Goal: Navigation & Orientation: Find specific page/section

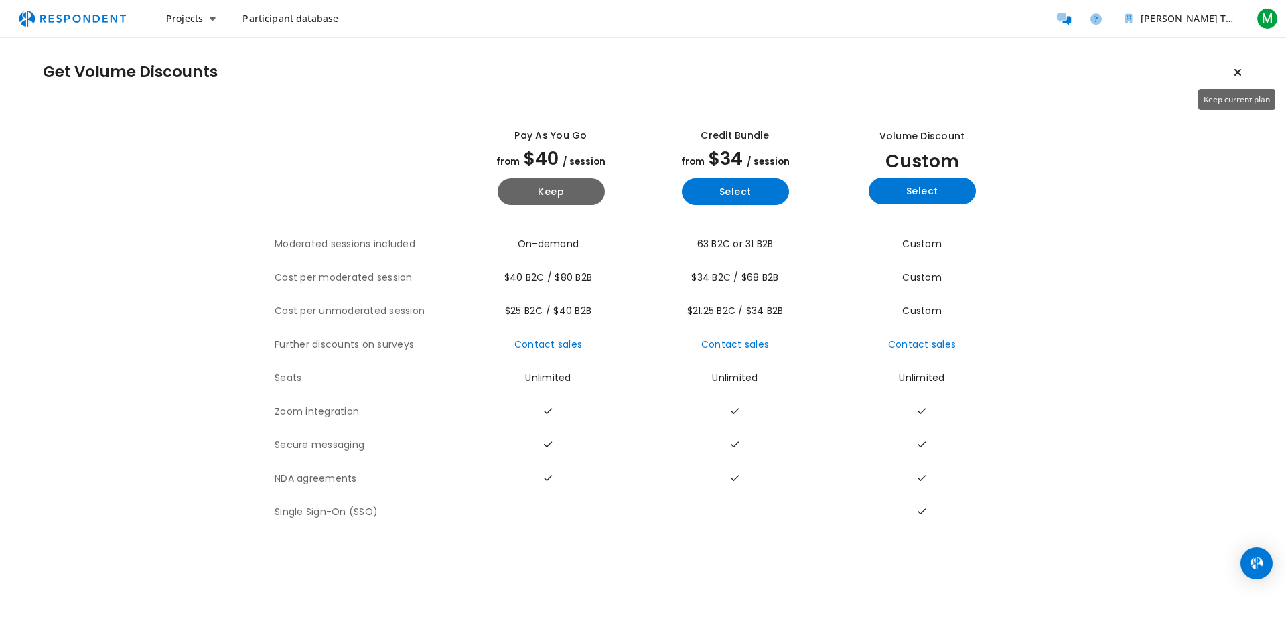
click at [1241, 68] on icon "Keep current plan" at bounding box center [1237, 72] width 8 height 11
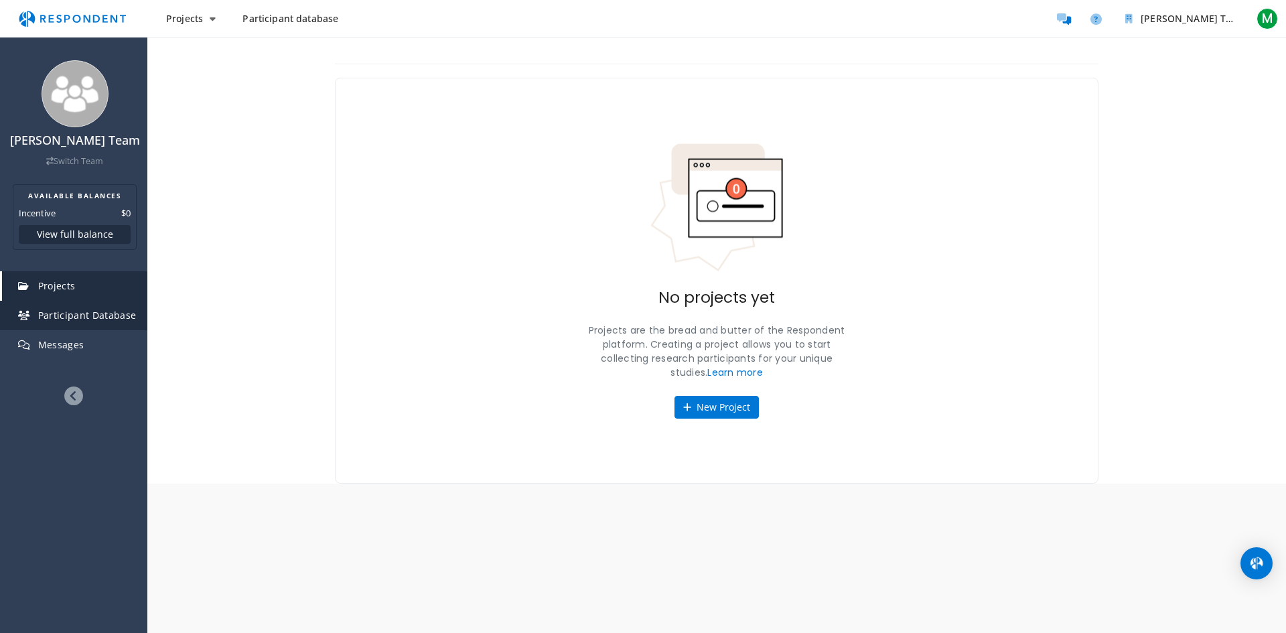
click at [80, 321] on span "Participant Database" at bounding box center [87, 315] width 98 height 13
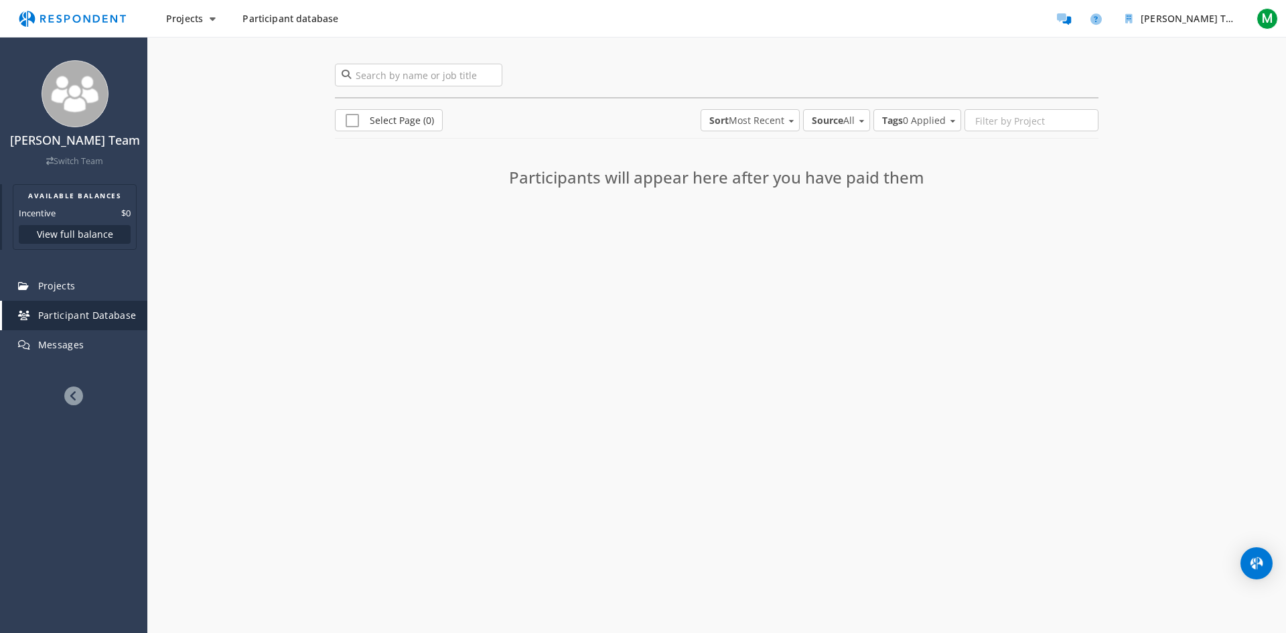
click at [63, 244] on button "View full balance" at bounding box center [75, 234] width 112 height 19
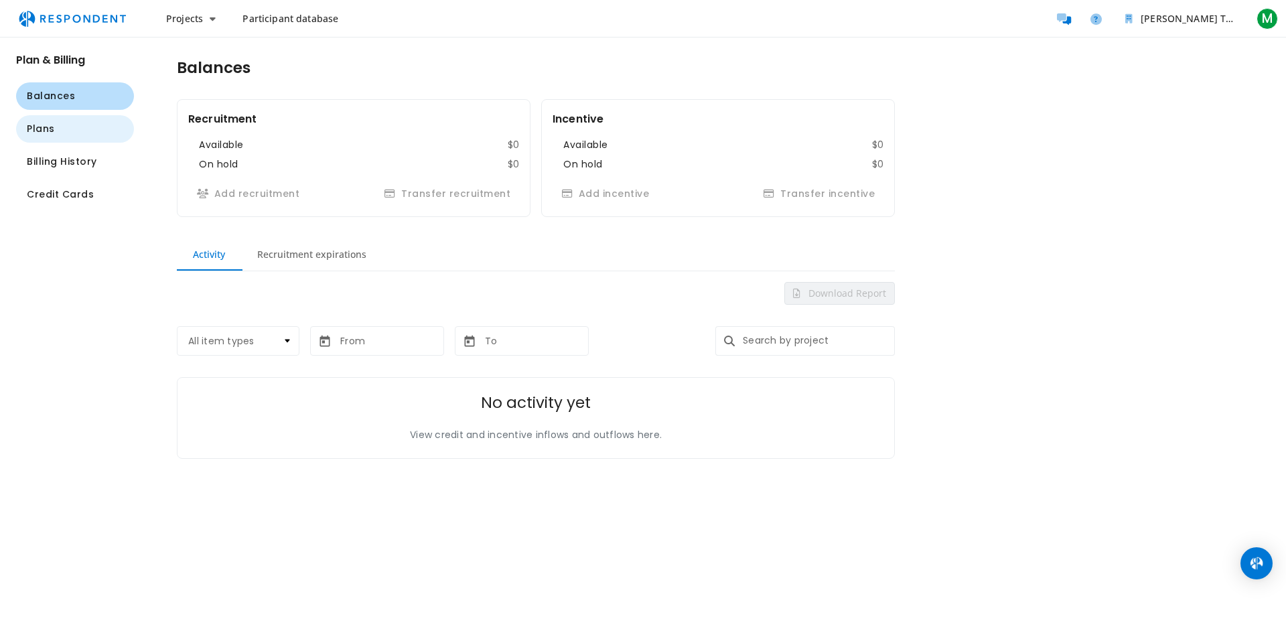
click at [52, 123] on span "Plans" at bounding box center [41, 129] width 28 height 14
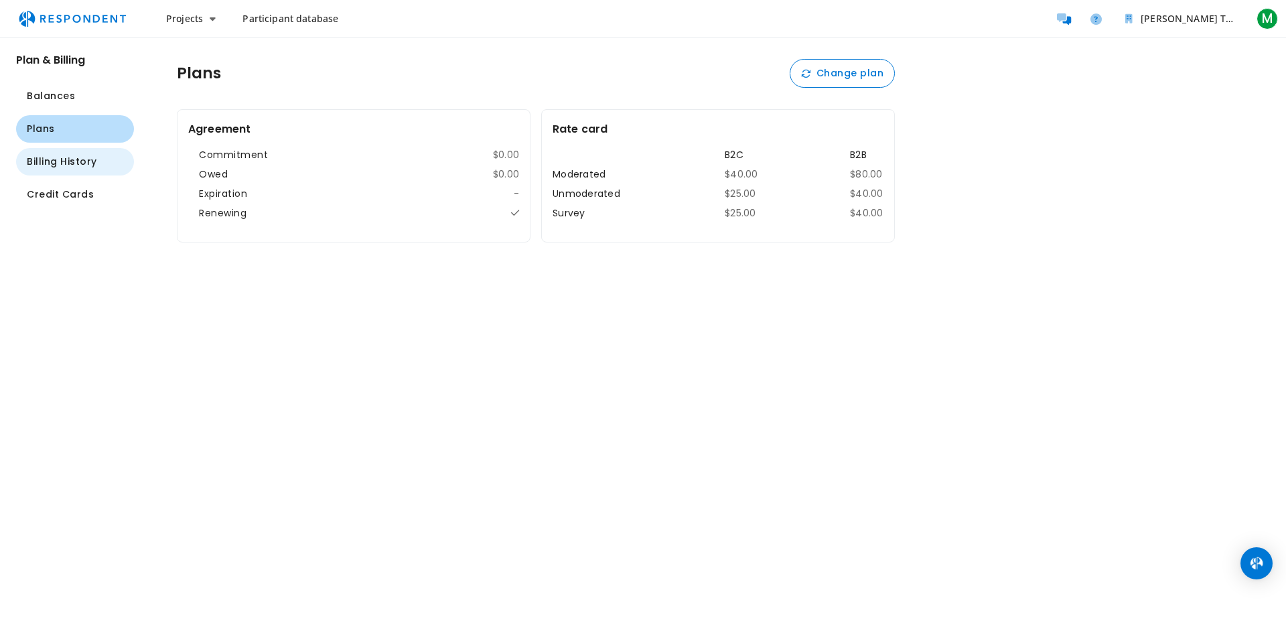
click at [76, 170] on button "Billing History" at bounding box center [75, 161] width 118 height 27
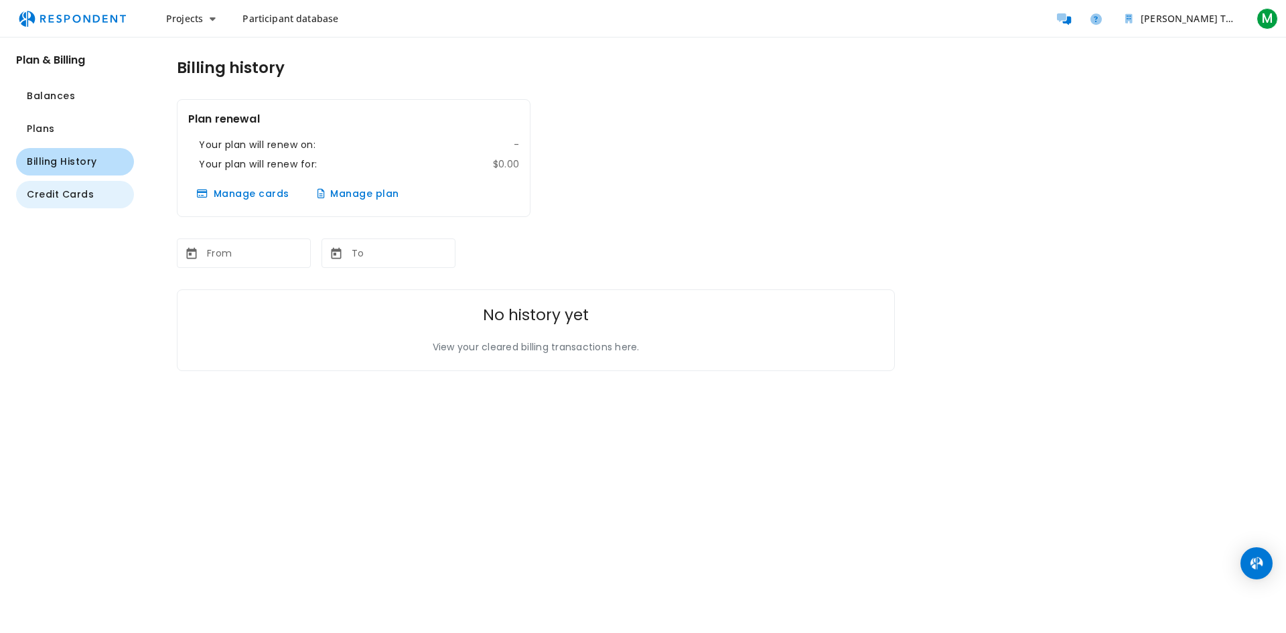
click at [96, 195] on button "Credit Cards" at bounding box center [75, 194] width 118 height 27
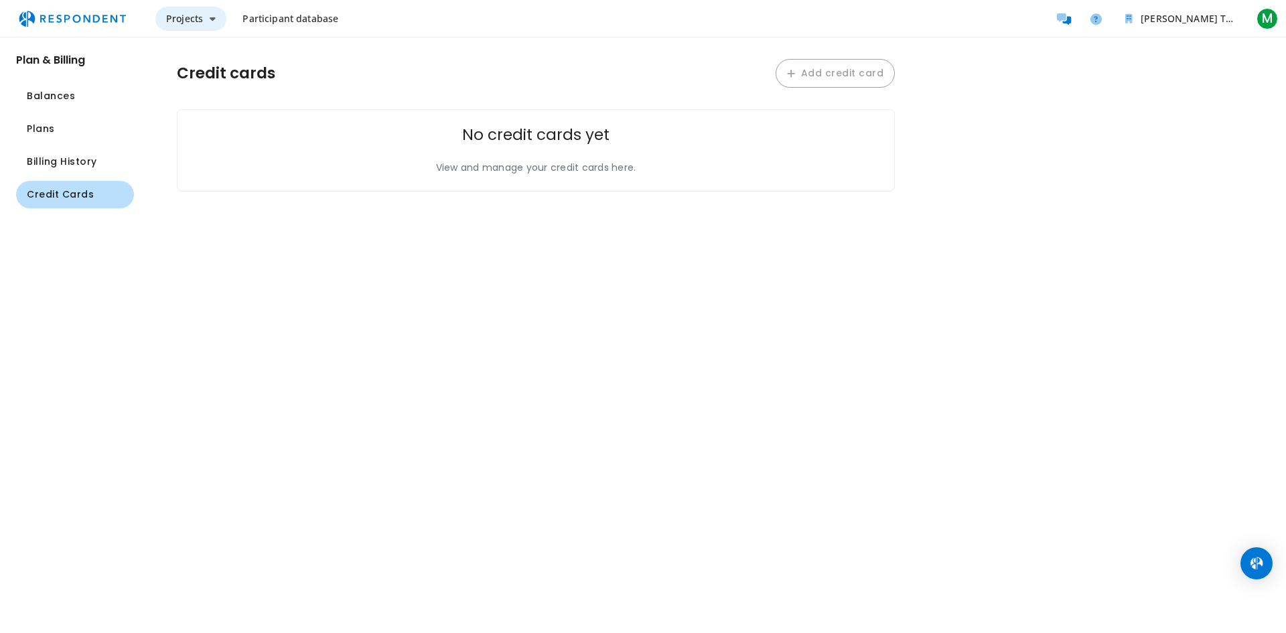
click at [185, 23] on span "Projects" at bounding box center [184, 18] width 37 height 13
click at [204, 58] on link "Create project" at bounding box center [240, 52] width 171 height 32
click at [259, 17] on span "Participant database" at bounding box center [290, 18] width 96 height 13
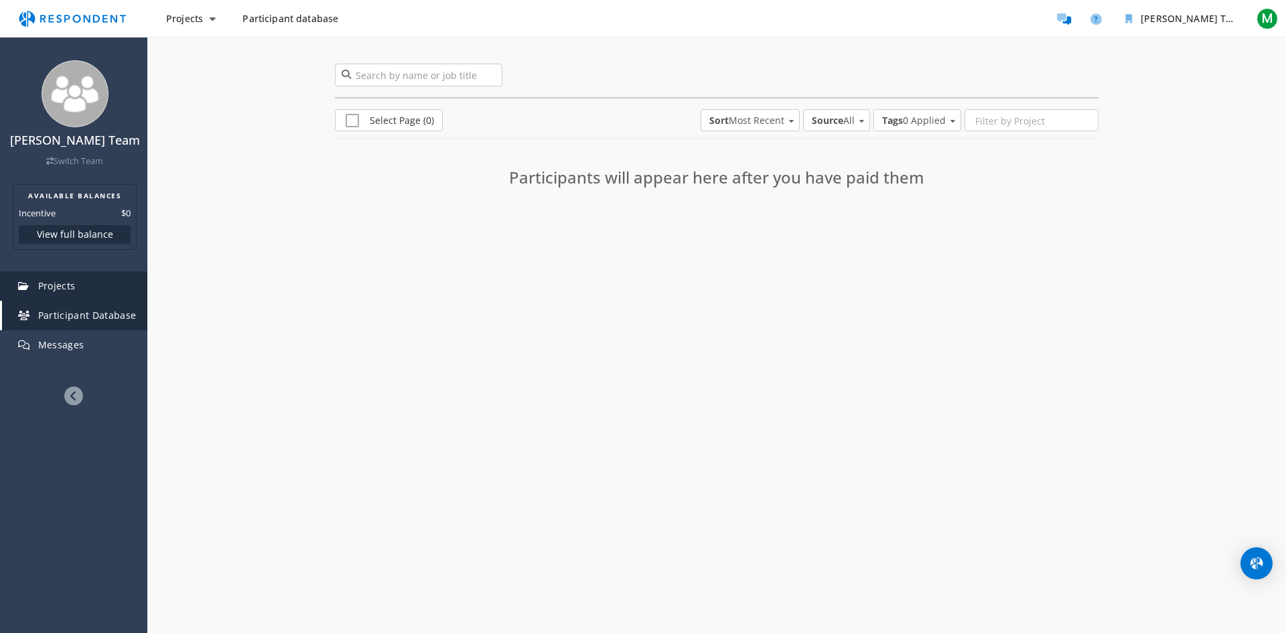
click at [101, 297] on link "Projects" at bounding box center [74, 285] width 145 height 29
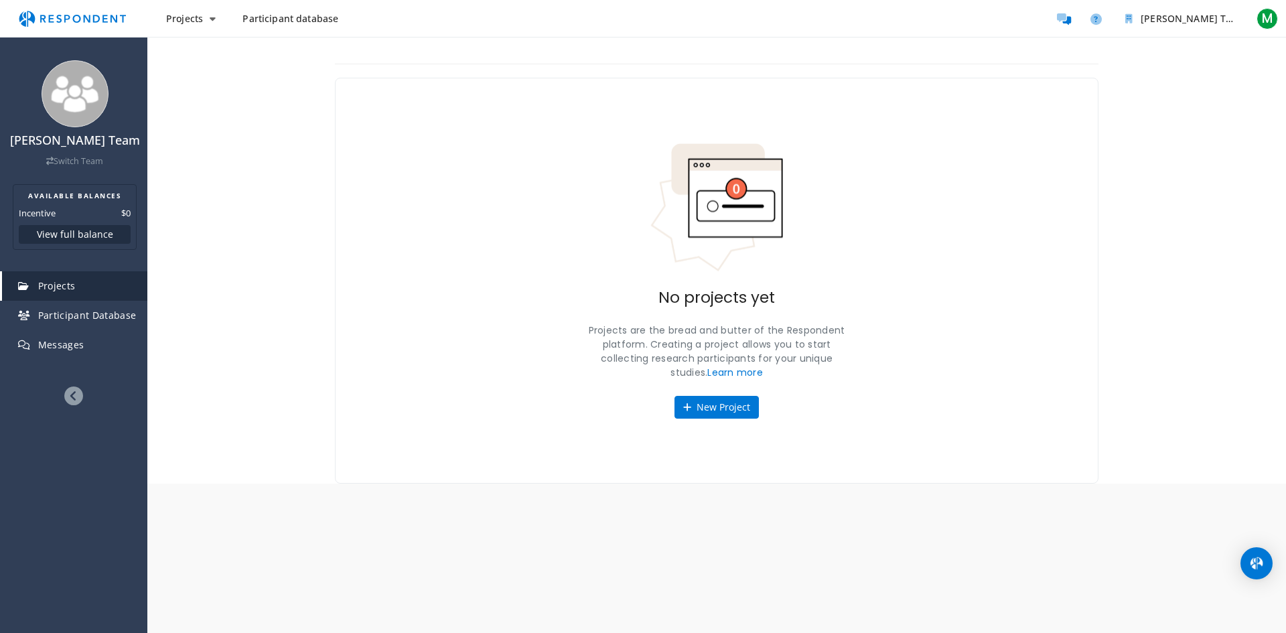
click at [72, 405] on icon at bounding box center [73, 395] width 19 height 19
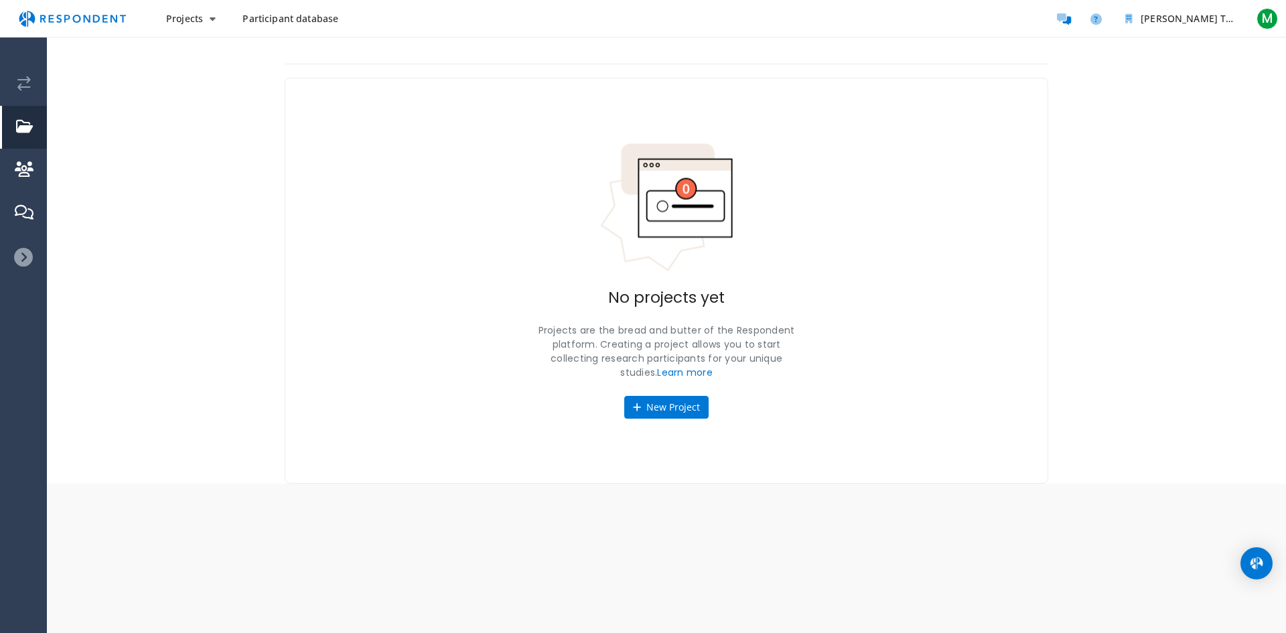
click at [24, 253] on icon at bounding box center [23, 257] width 19 height 19
